Goal: Information Seeking & Learning: Learn about a topic

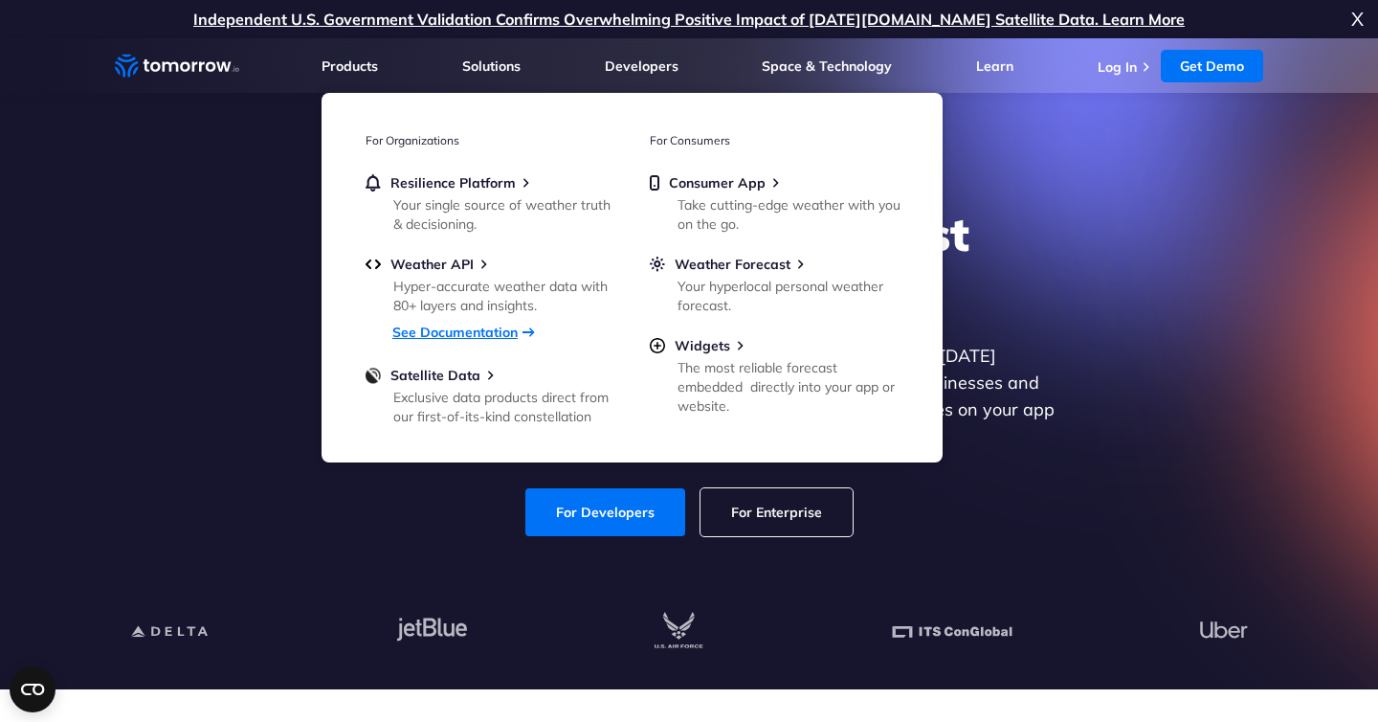
click at [446, 337] on link "See Documentation" at bounding box center [454, 332] width 125 height 17
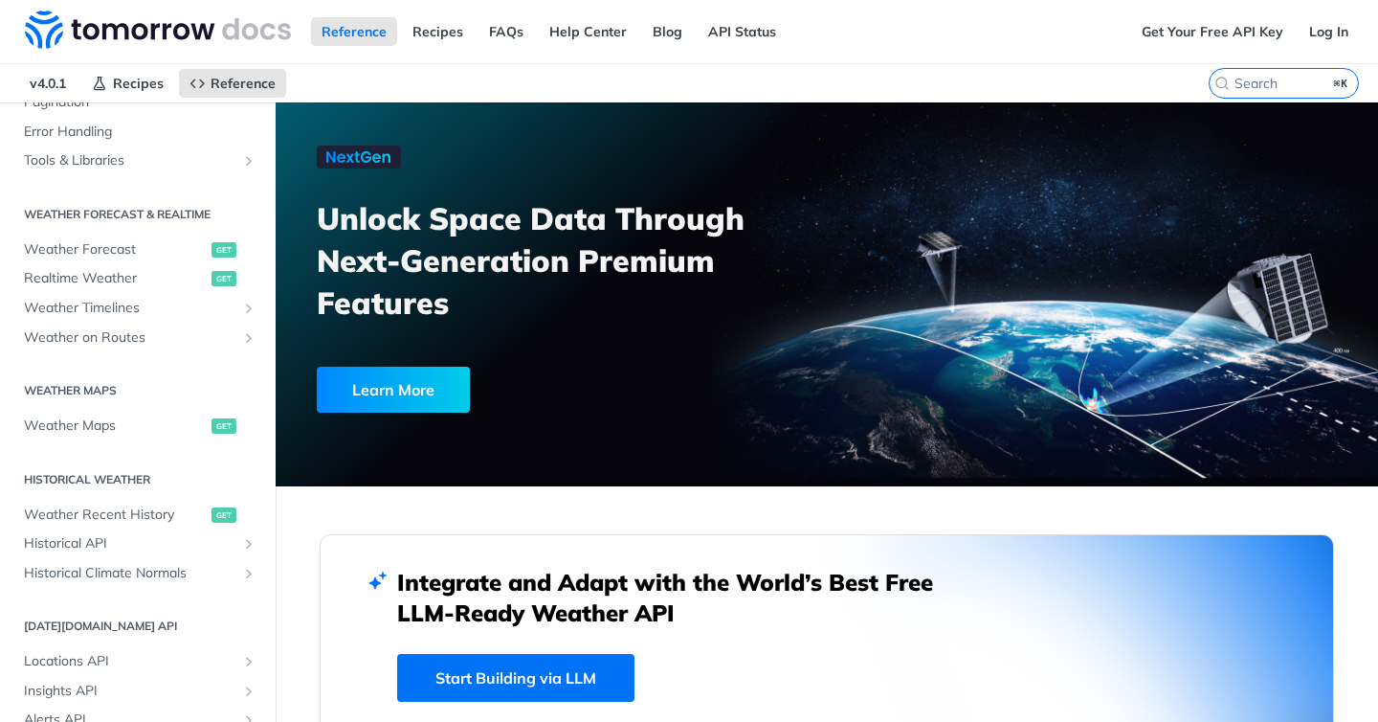
scroll to position [329, 0]
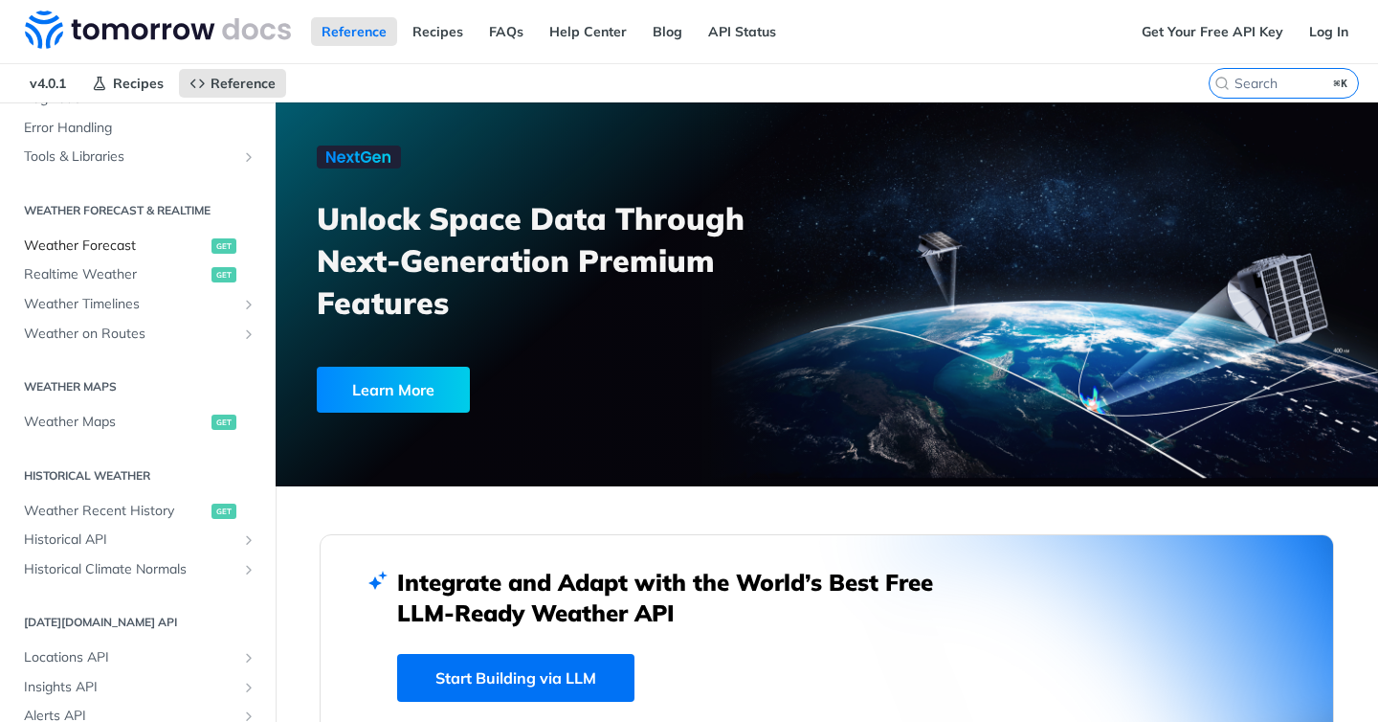
click at [121, 247] on span "Weather Forecast" at bounding box center [115, 245] width 183 height 19
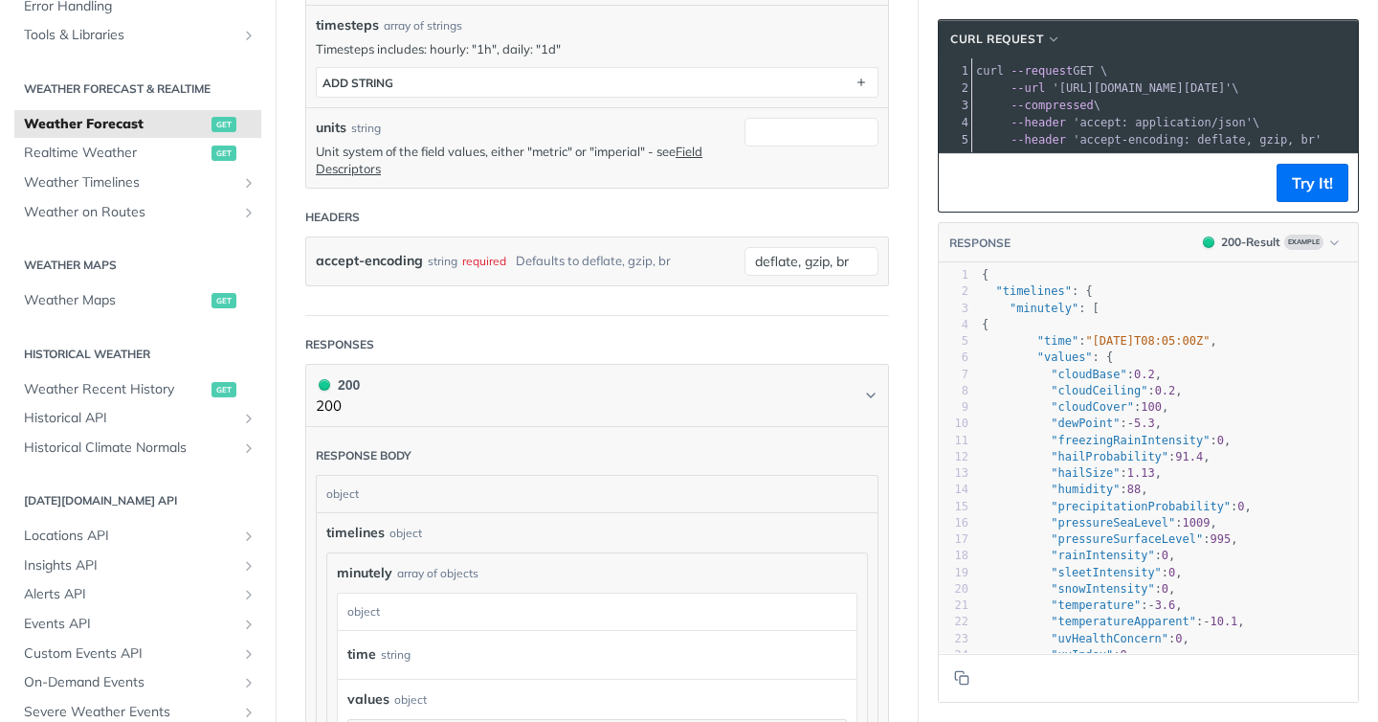
scroll to position [347, 0]
